Goal: Book appointment/travel/reservation

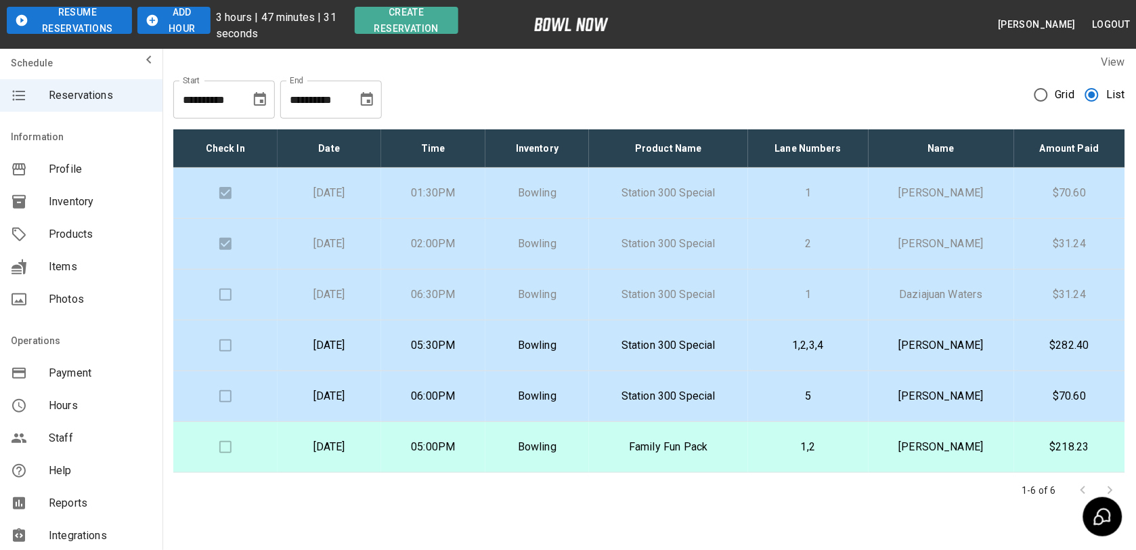
click at [444, 299] on p "06:30PM" at bounding box center [433, 294] width 83 height 16
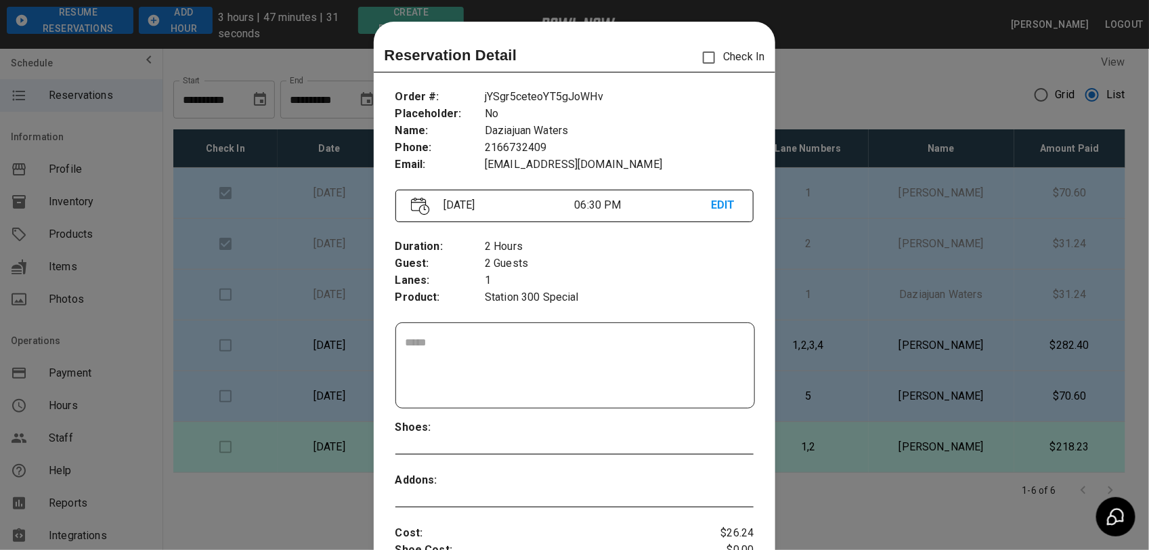
scroll to position [22, 0]
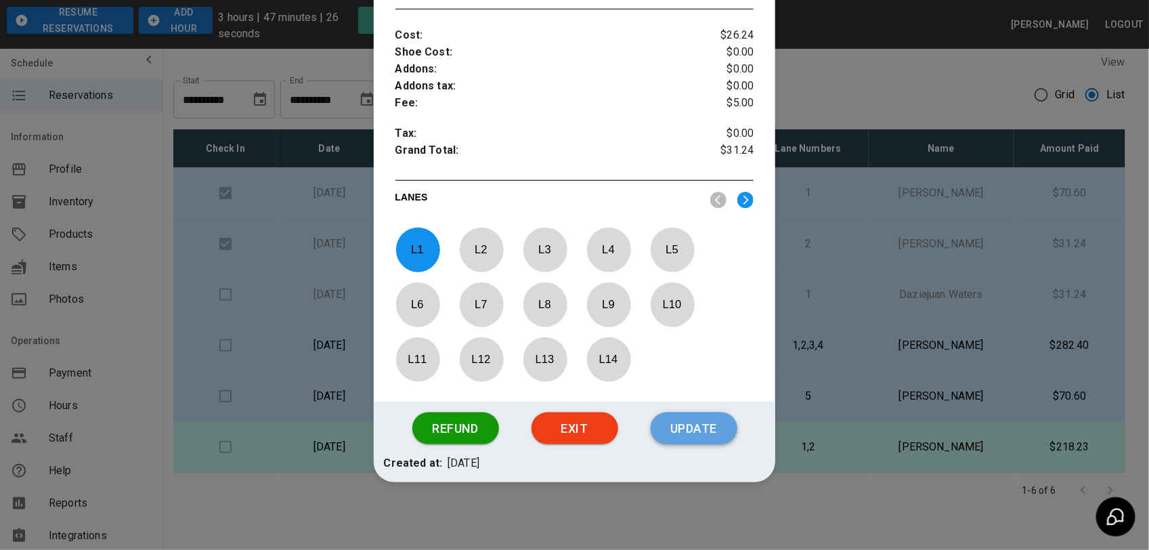
click at [686, 425] on button "Update" at bounding box center [694, 428] width 87 height 32
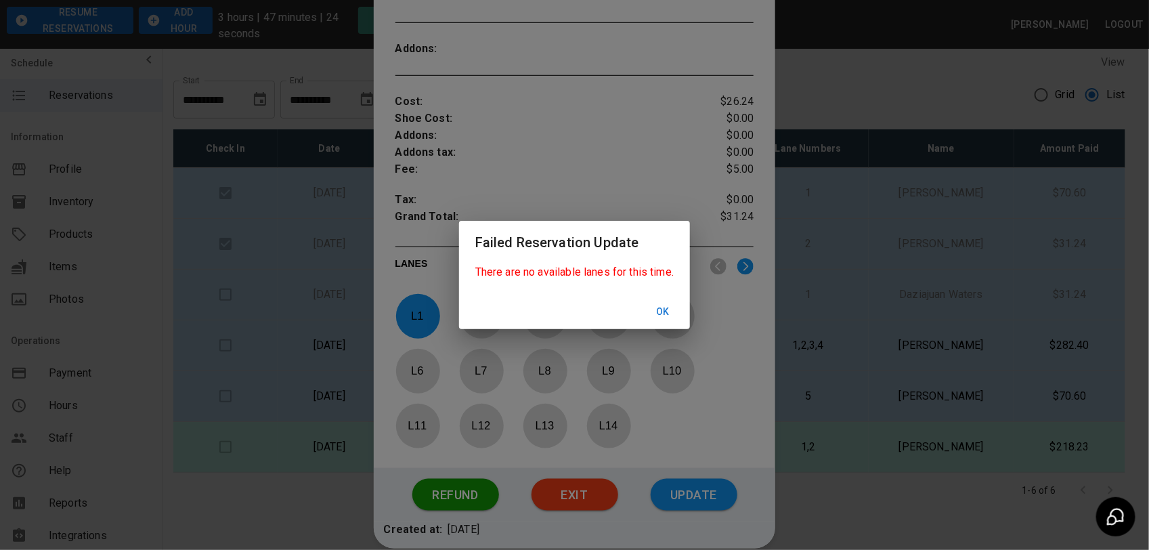
click at [661, 305] on button "Ok" at bounding box center [662, 311] width 43 height 25
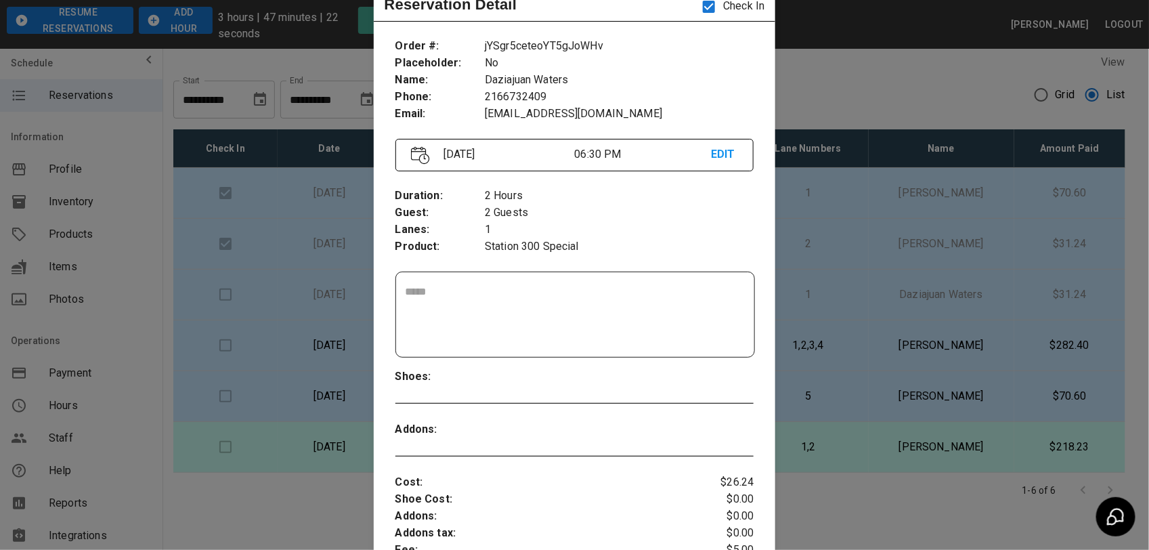
scroll to position [0, 0]
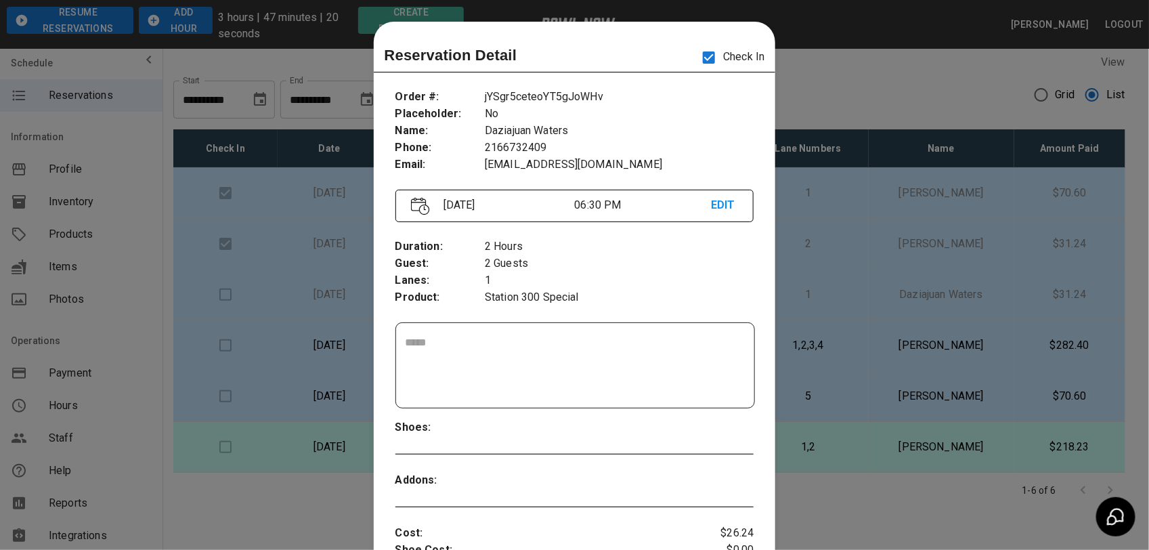
click at [301, 60] on div at bounding box center [574, 275] width 1149 height 550
